Goal: Information Seeking & Learning: Learn about a topic

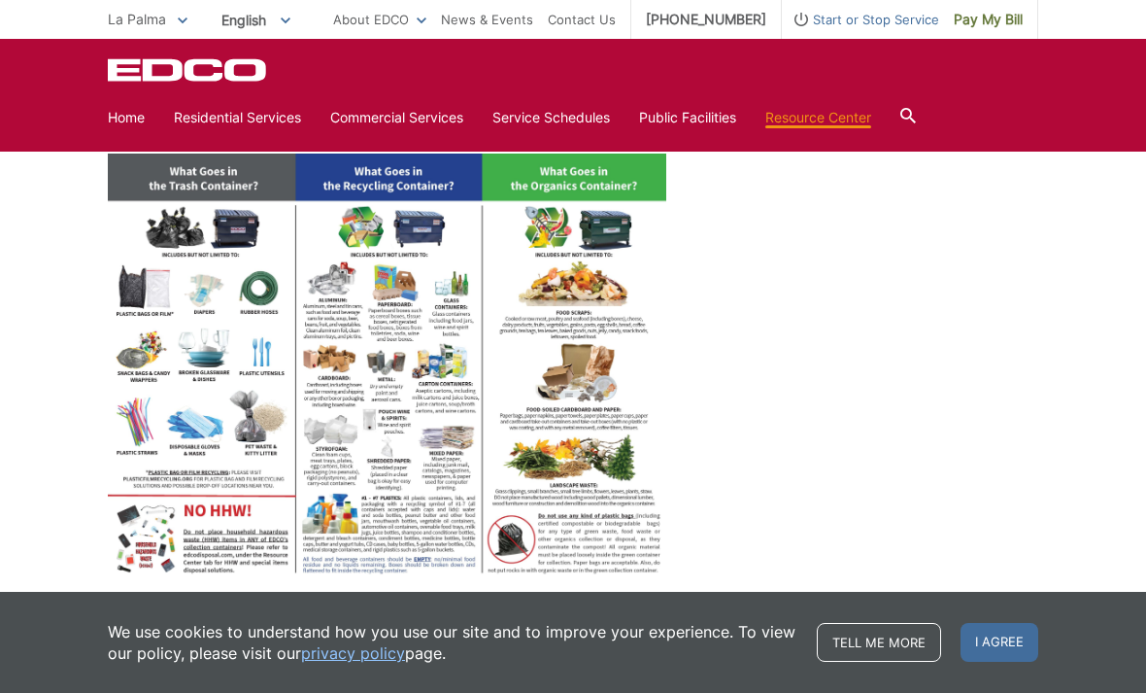
scroll to position [797, 0]
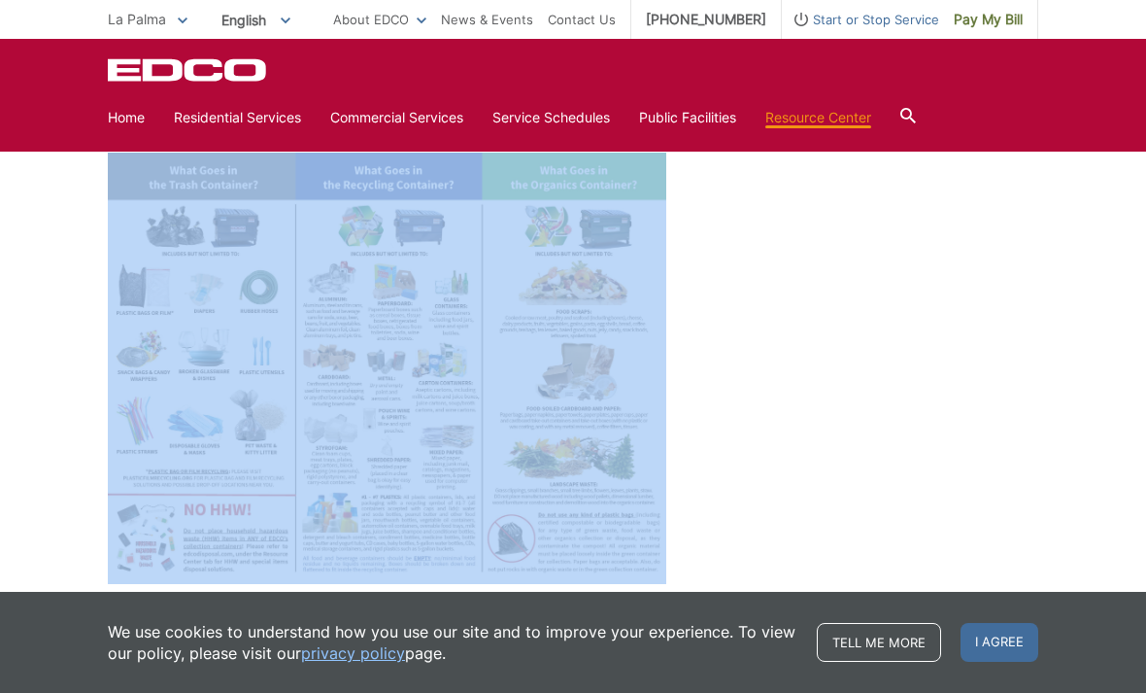
click at [253, 609] on strong "Click on Image to Enlarge" at bounding box center [189, 607] width 162 height 17
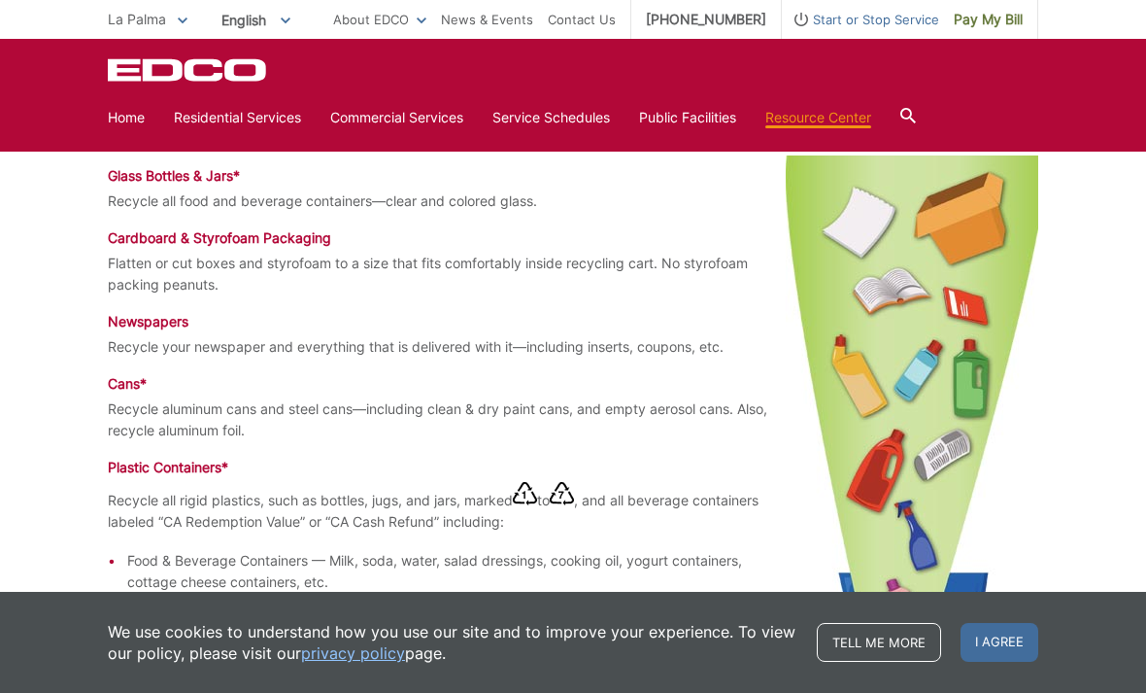
scroll to position [1313, 0]
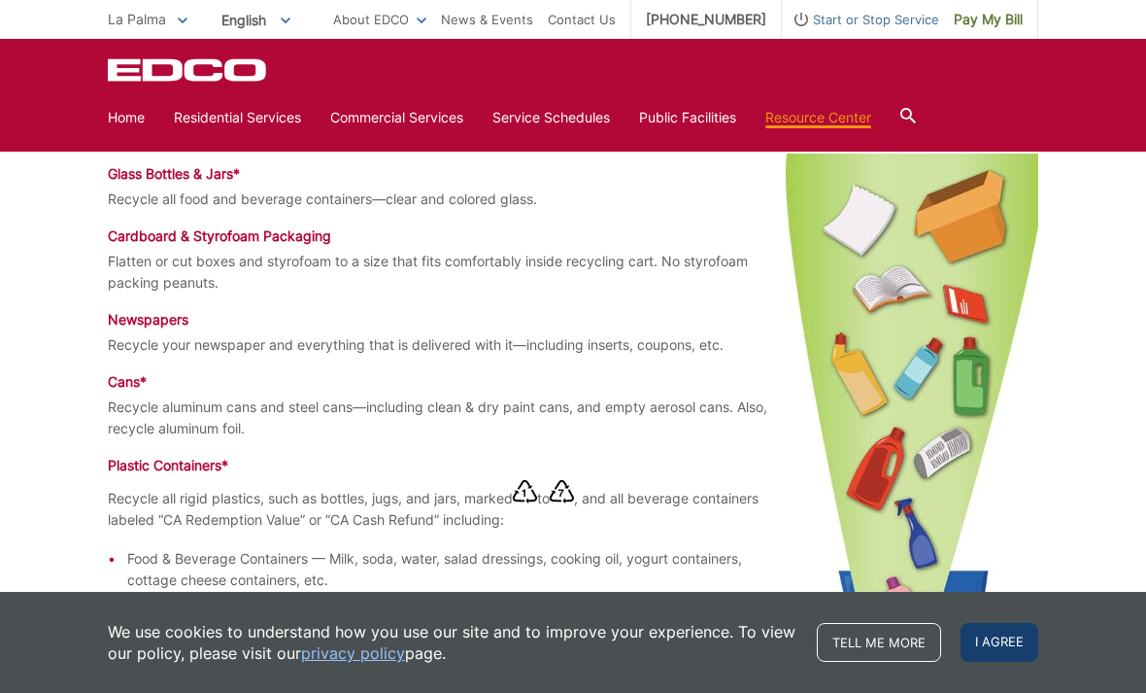
click at [999, 661] on span "I agree" at bounding box center [1000, 642] width 78 height 39
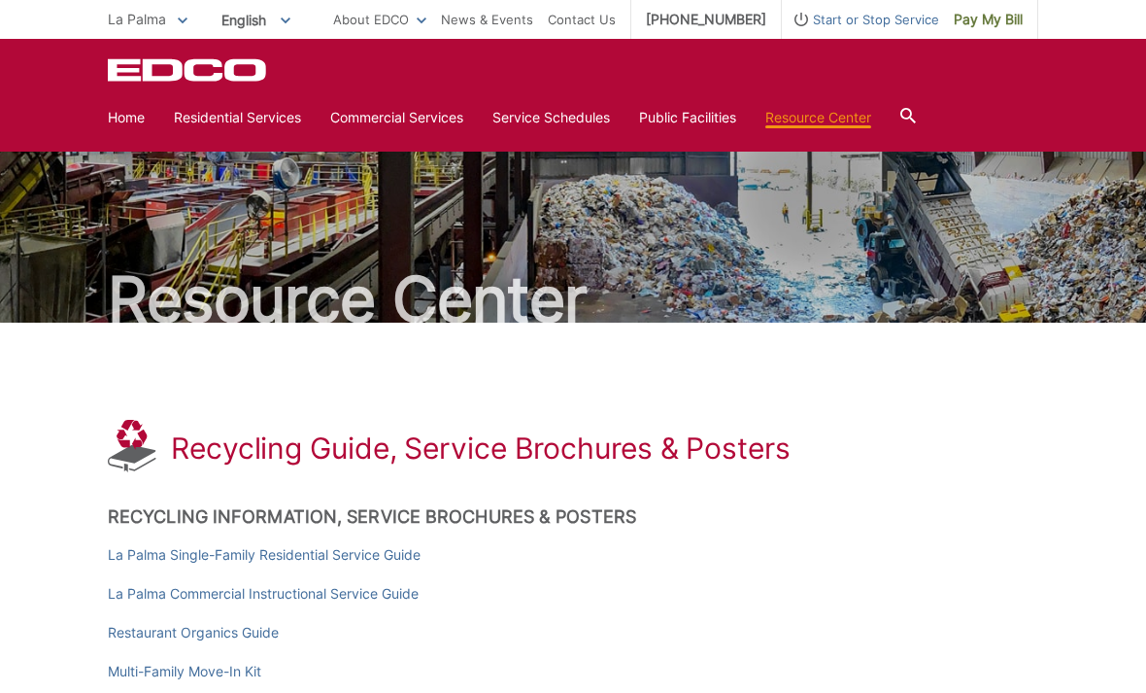
scroll to position [0, 0]
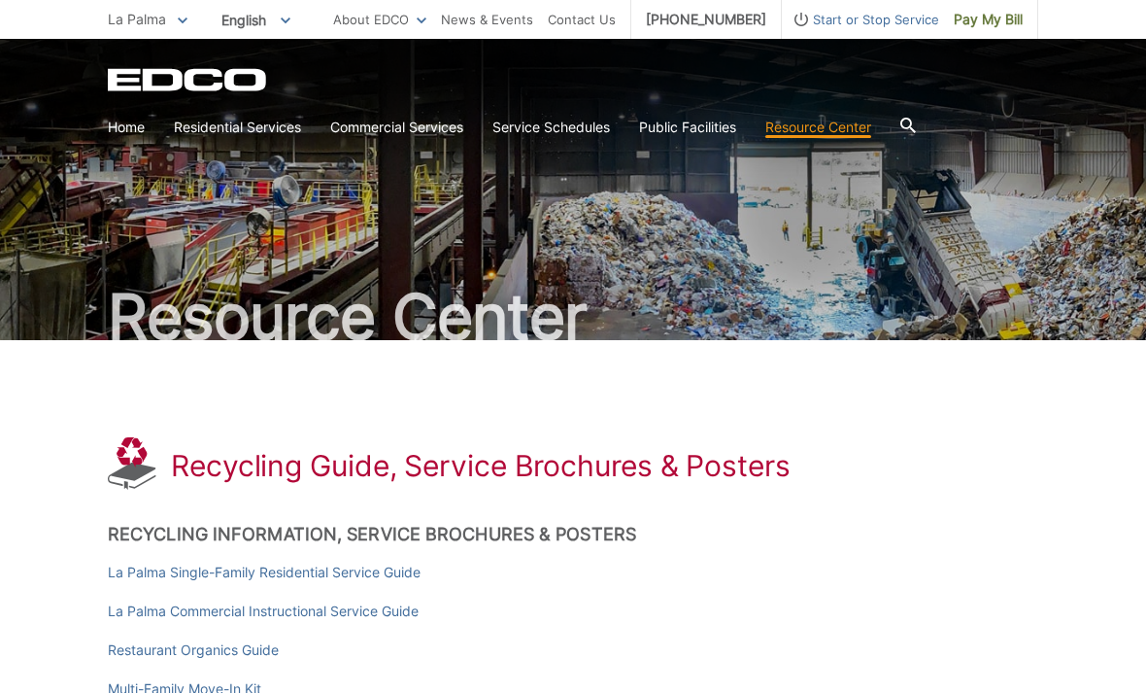
click at [161, 17] on span "La Palma" at bounding box center [137, 19] width 58 height 17
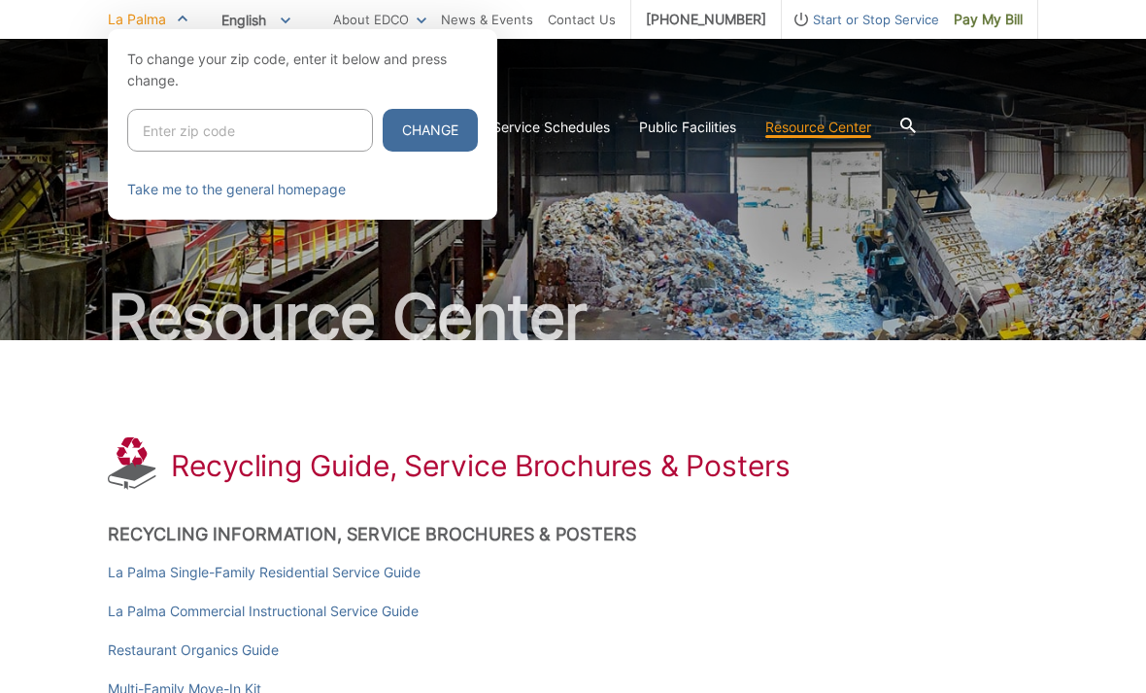
click at [539, 390] on div at bounding box center [573, 375] width 1146 height 693
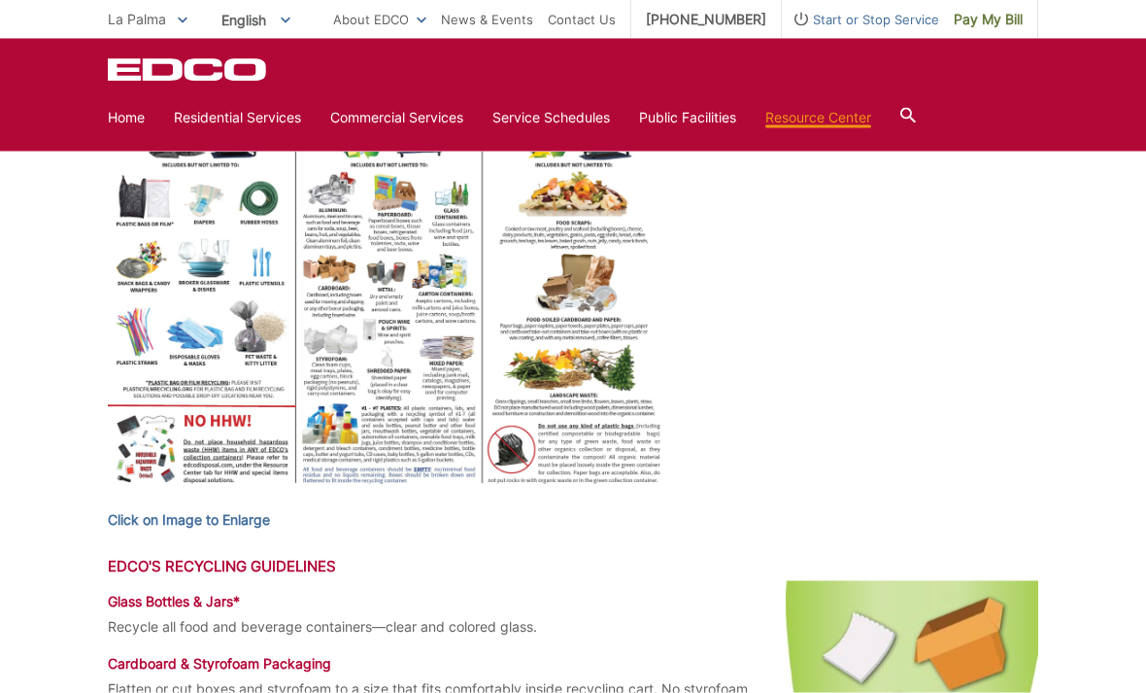
scroll to position [820, 0]
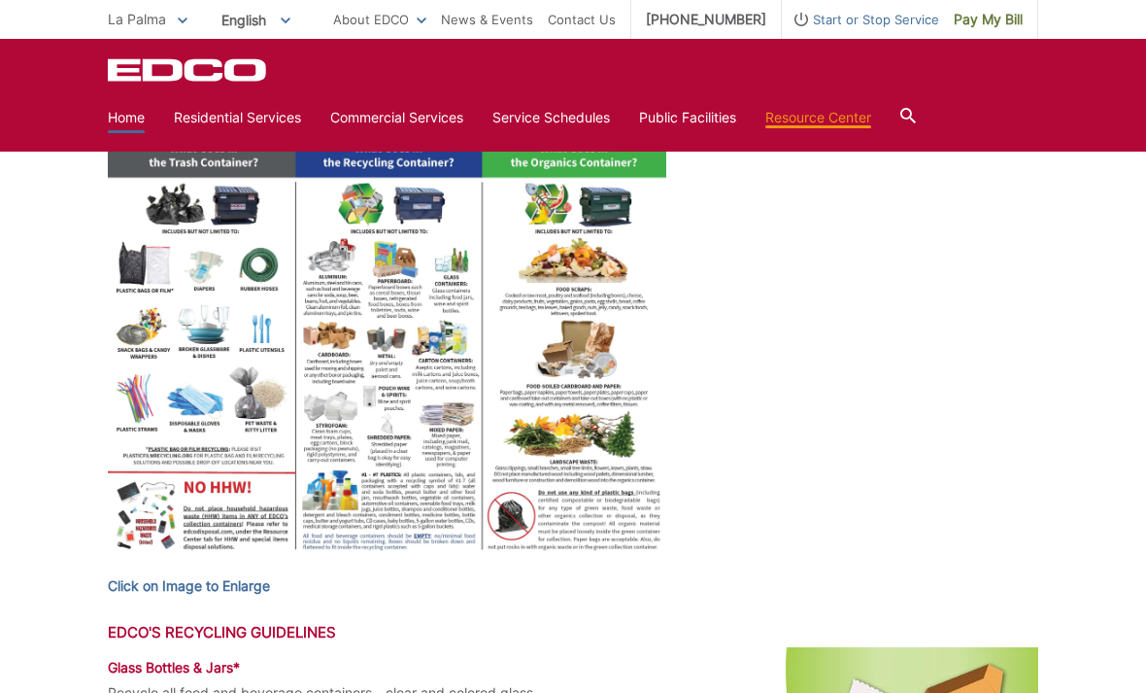
click at [132, 110] on link "Home" at bounding box center [126, 117] width 37 height 21
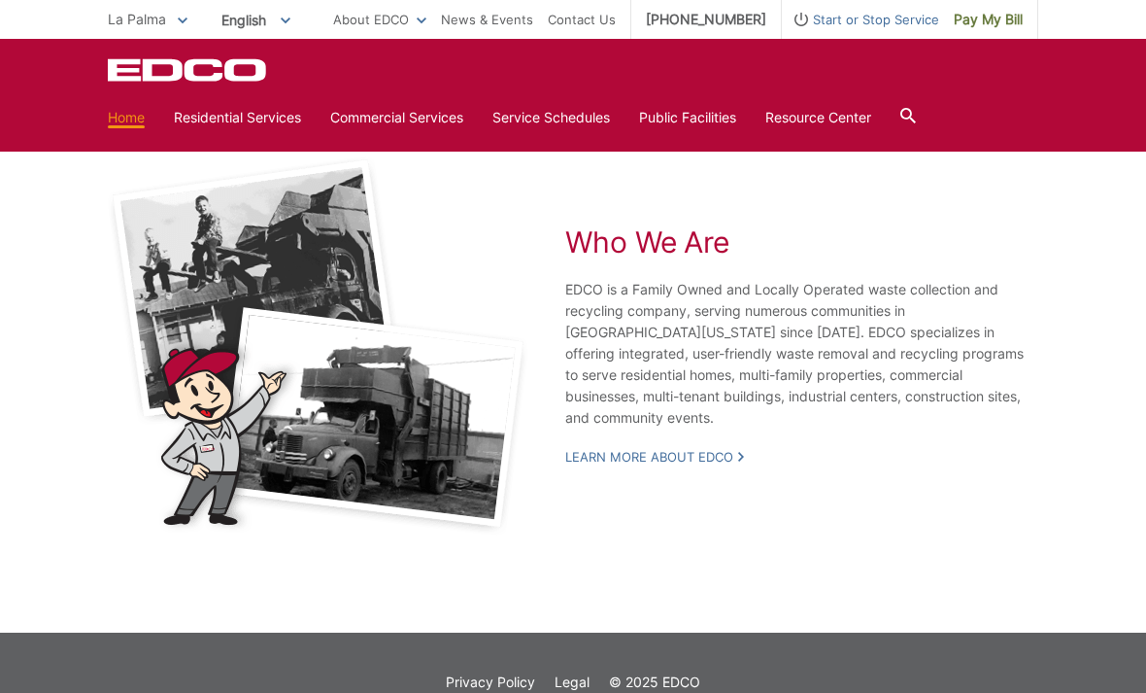
scroll to position [3579, 0]
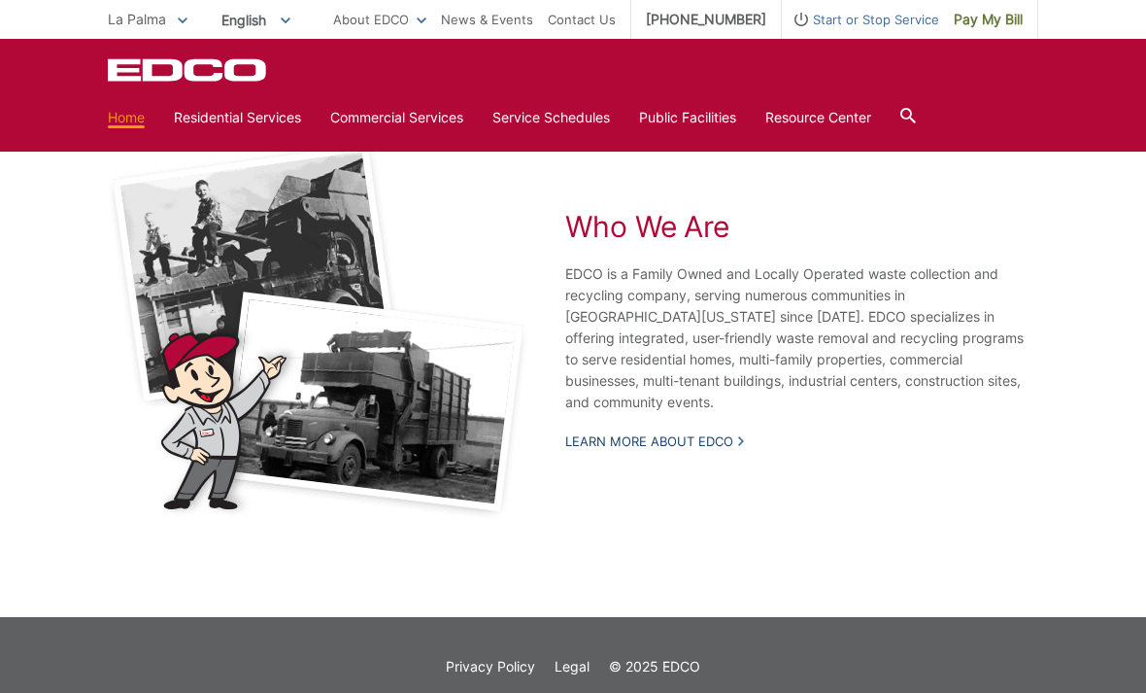
click at [687, 450] on link "Learn More About EDCO" at bounding box center [654, 440] width 179 height 17
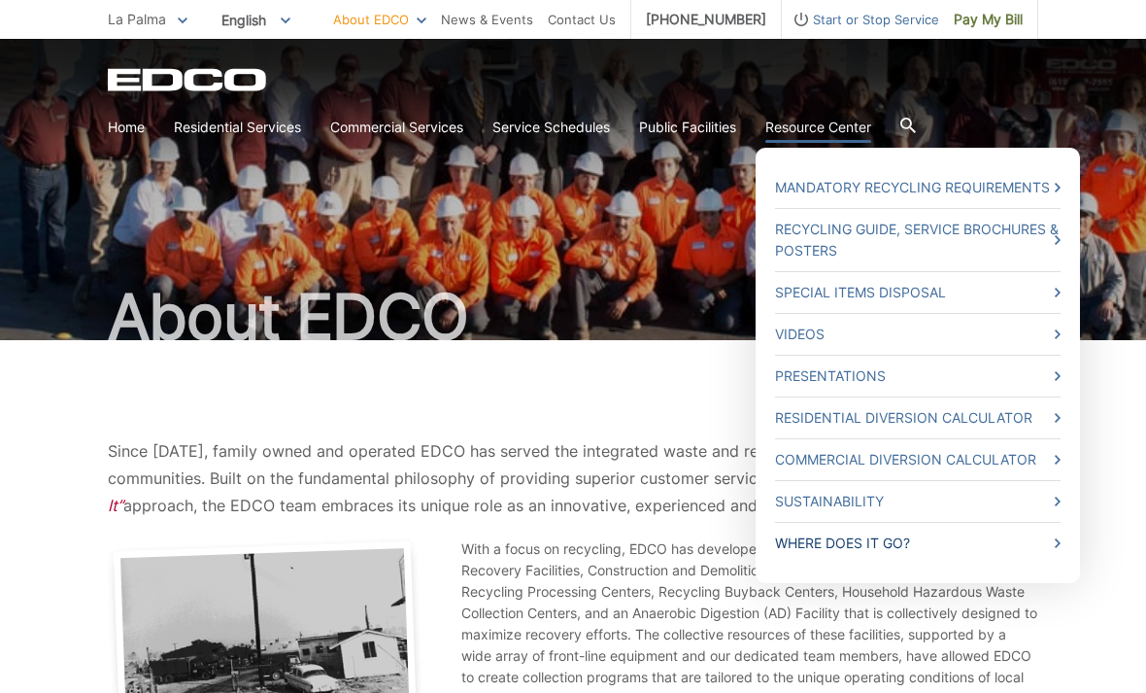
click at [883, 537] on link "Where Does it Go?" at bounding box center [918, 542] width 286 height 21
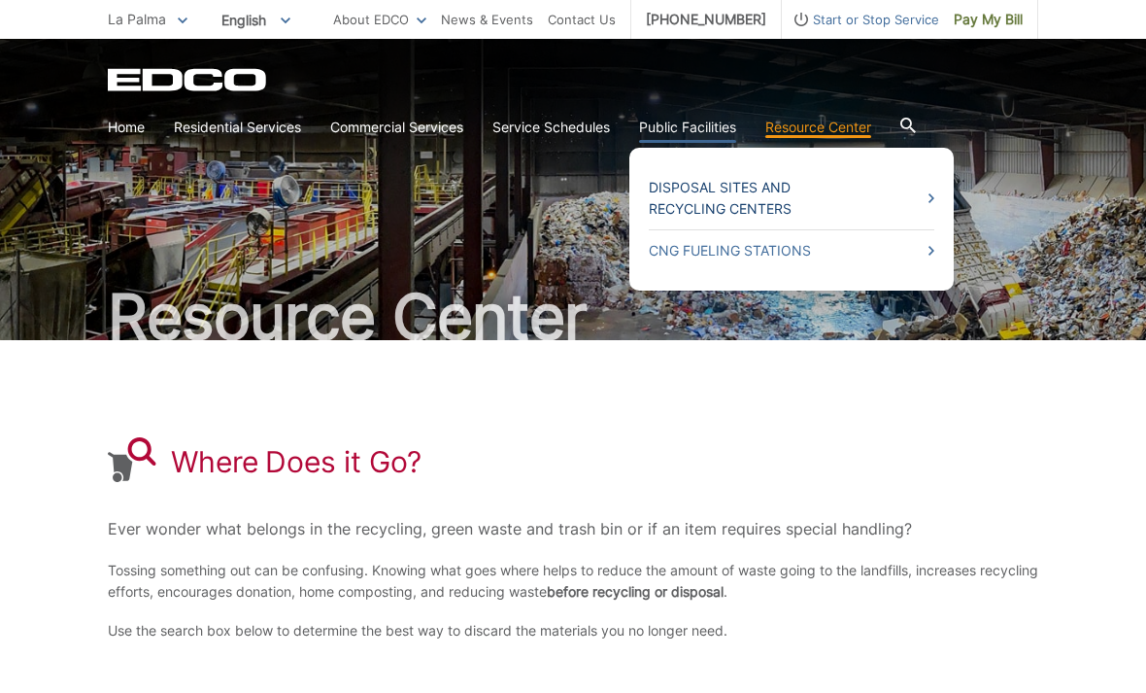
click at [770, 195] on link "Disposal Sites and Recycling Centers" at bounding box center [792, 198] width 286 height 43
